Goal: Task Accomplishment & Management: Use online tool/utility

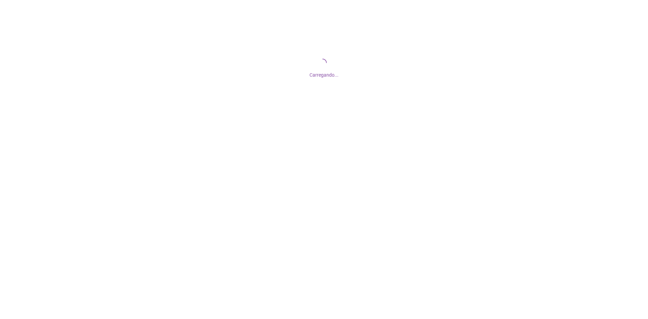
click at [357, 104] on div "Carregando..." at bounding box center [324, 67] width 648 height 135
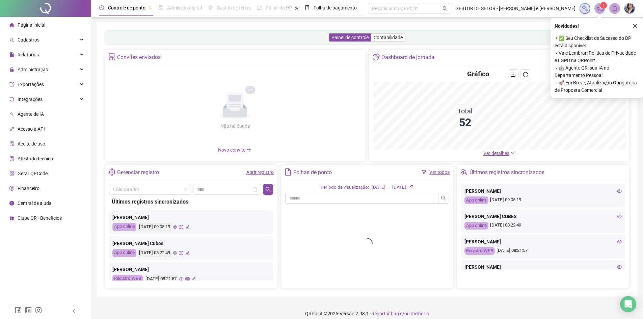
click at [640, 25] on div "Novidades ! ⚬ ✅ Seu Checklist de Sucesso do DP está disponível ⚬ Vale Lembrar: …" at bounding box center [597, 58] width 92 height 80
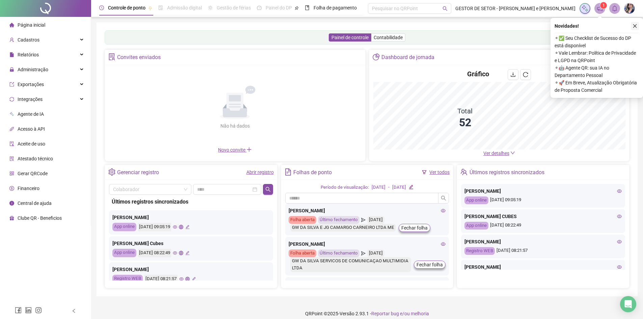
click at [634, 25] on icon "close" at bounding box center [635, 26] width 5 height 5
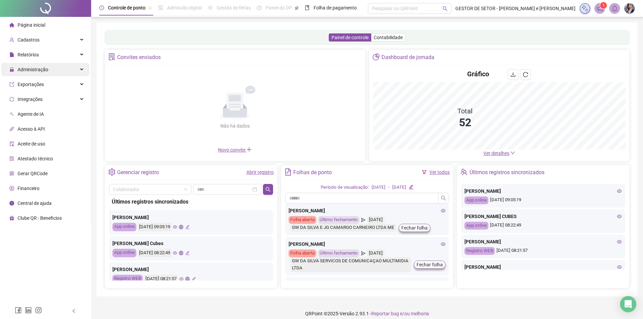
click at [50, 64] on div "Administração" at bounding box center [45, 70] width 88 height 14
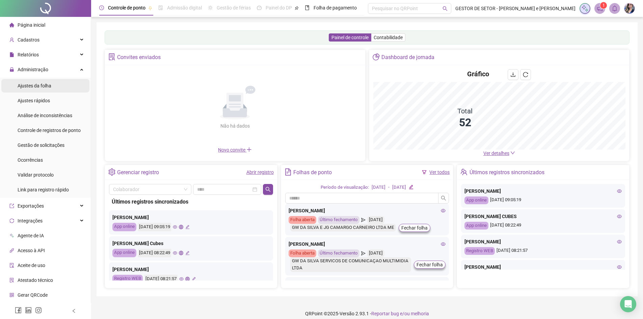
click at [43, 89] on div "Ajustes da folha" at bounding box center [35, 86] width 34 height 14
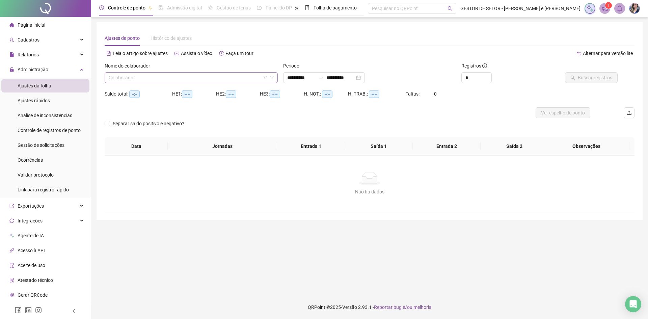
click at [159, 75] on input "search" at bounding box center [188, 78] width 159 height 10
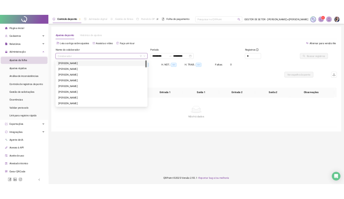
scroll to position [34, 0]
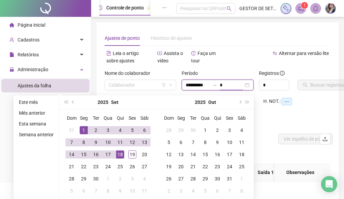
type input "*"
type input "**********"
type input "*"
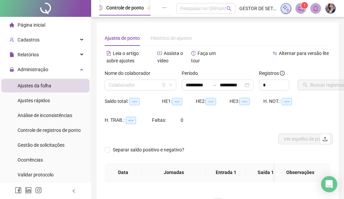
scroll to position [39, 0]
